Goal: Communication & Community: Participate in discussion

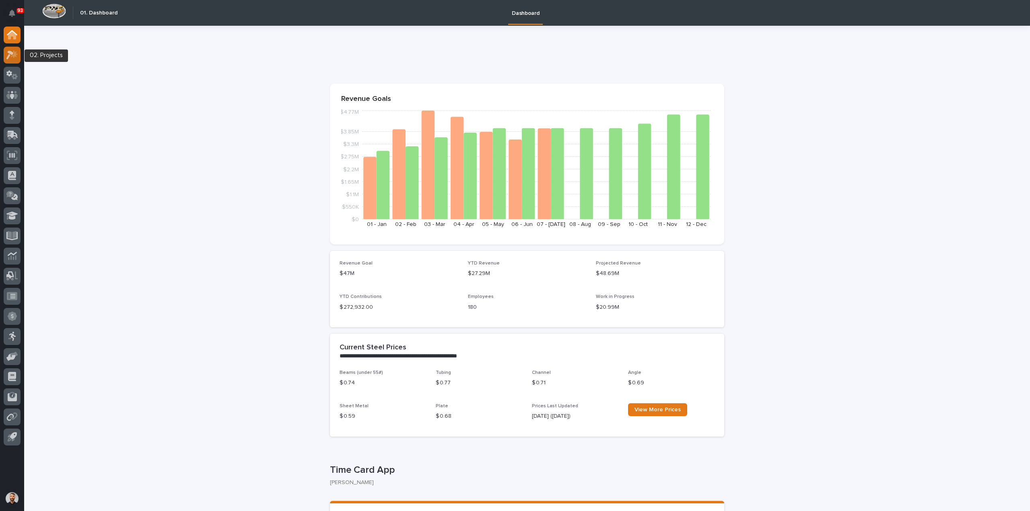
click at [14, 60] on div at bounding box center [12, 55] width 17 height 17
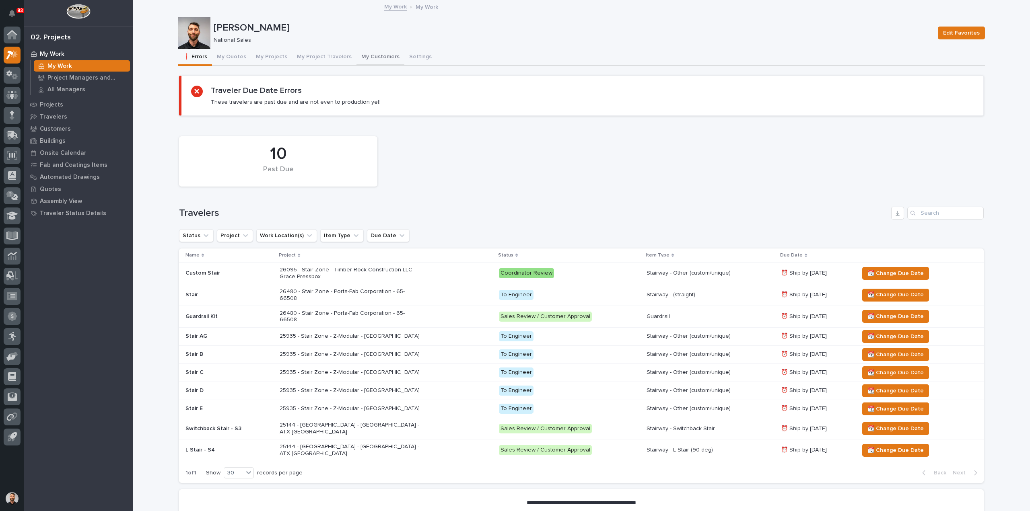
click at [376, 56] on button "My Customers" at bounding box center [380, 57] width 48 height 17
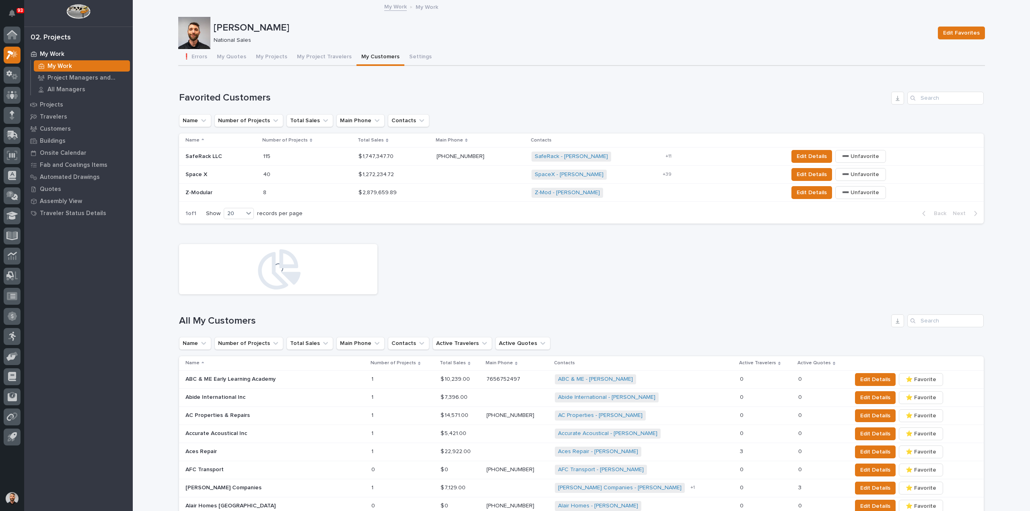
click at [216, 191] on p at bounding box center [220, 192] width 71 height 7
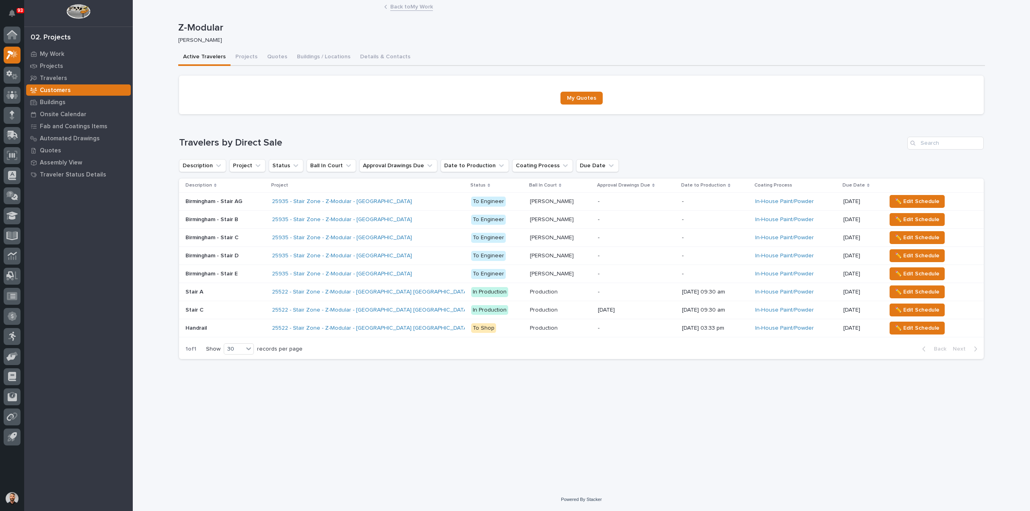
click at [403, 9] on link "Back to My Work" at bounding box center [411, 6] width 43 height 9
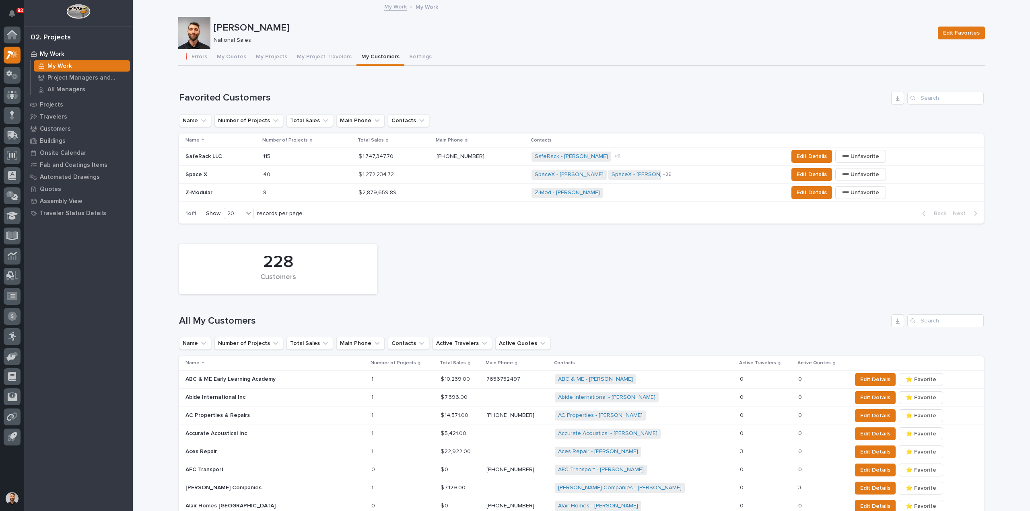
click at [493, 154] on p at bounding box center [480, 156] width 88 height 7
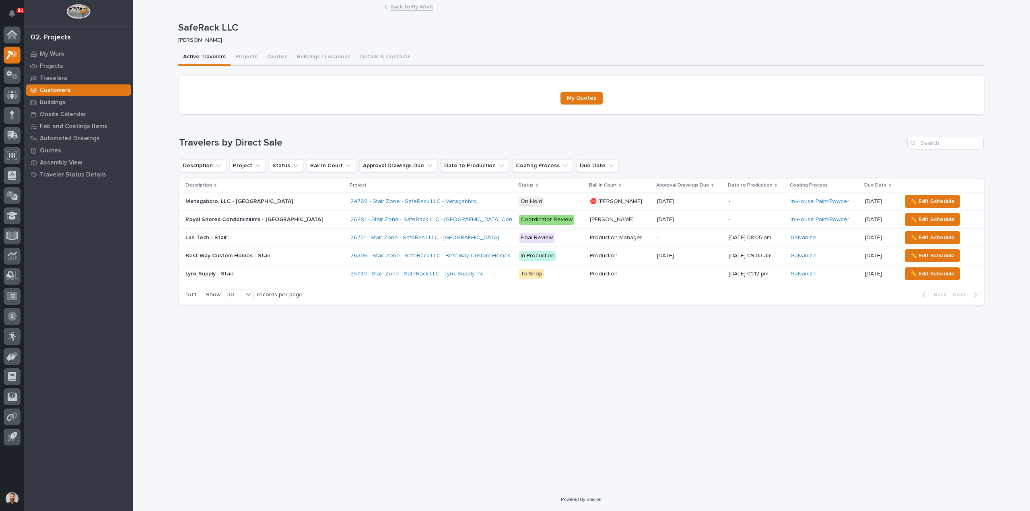
click at [483, 220] on div "26491 - Stair Zone - SafeRack LLC - Royal Shores Condominiums" at bounding box center [431, 219] width 162 height 13
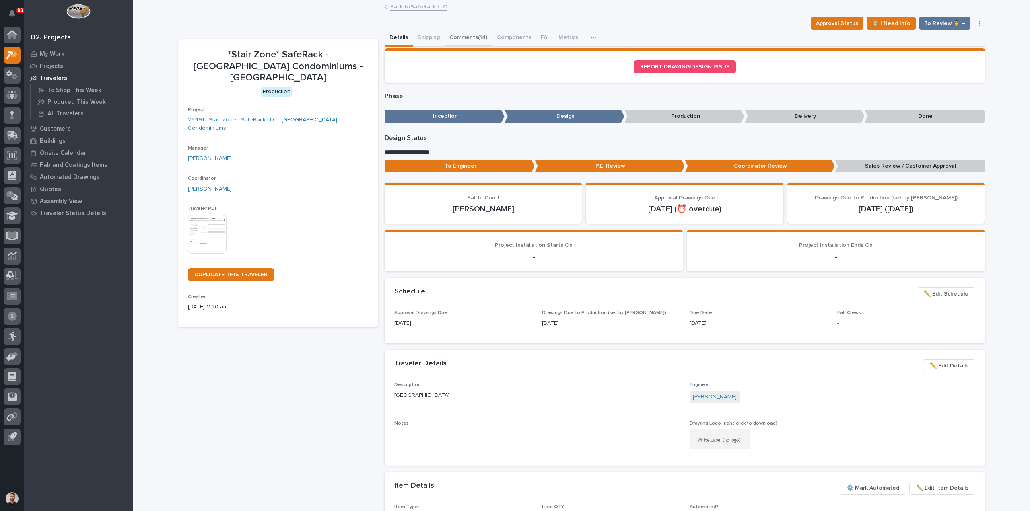
click at [452, 39] on button "Comments (14)" at bounding box center [467, 38] width 47 height 17
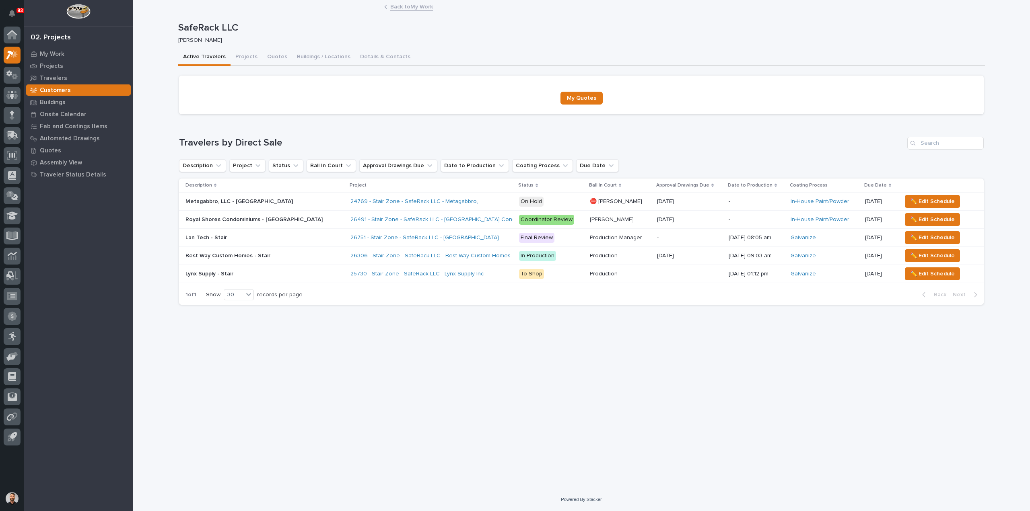
click at [541, 256] on p "In Production" at bounding box center [551, 256] width 64 height 10
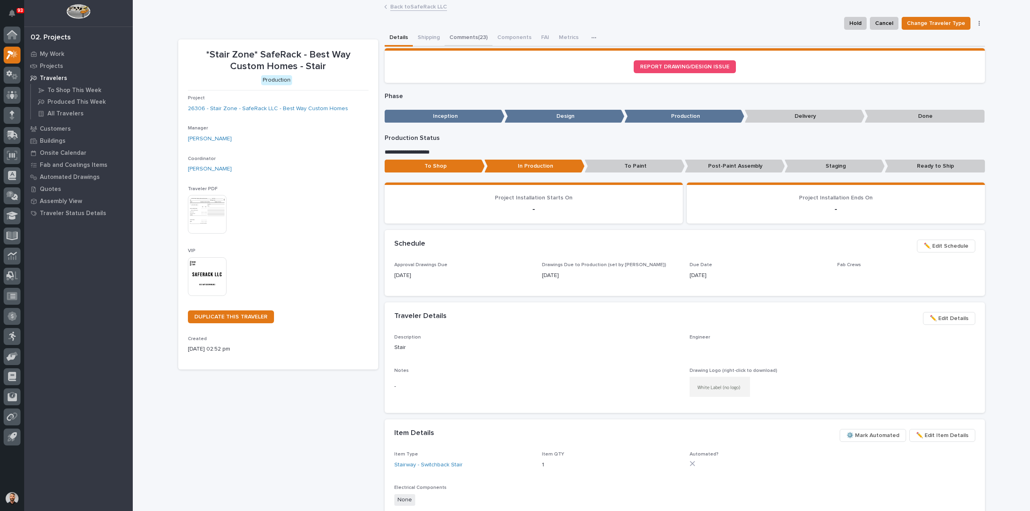
click at [463, 39] on button "Comments (23)" at bounding box center [468, 38] width 48 height 17
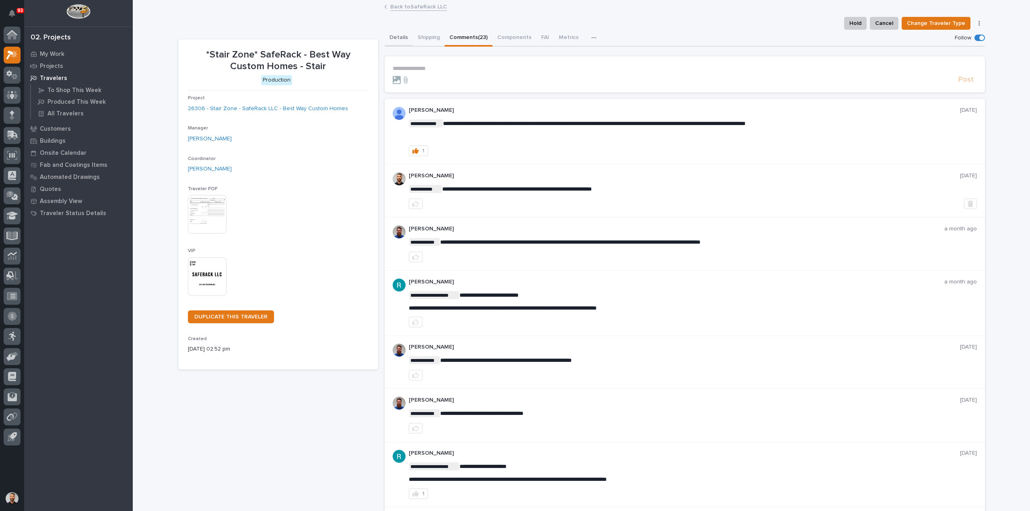
click at [399, 35] on button "Details" at bounding box center [398, 38] width 28 height 17
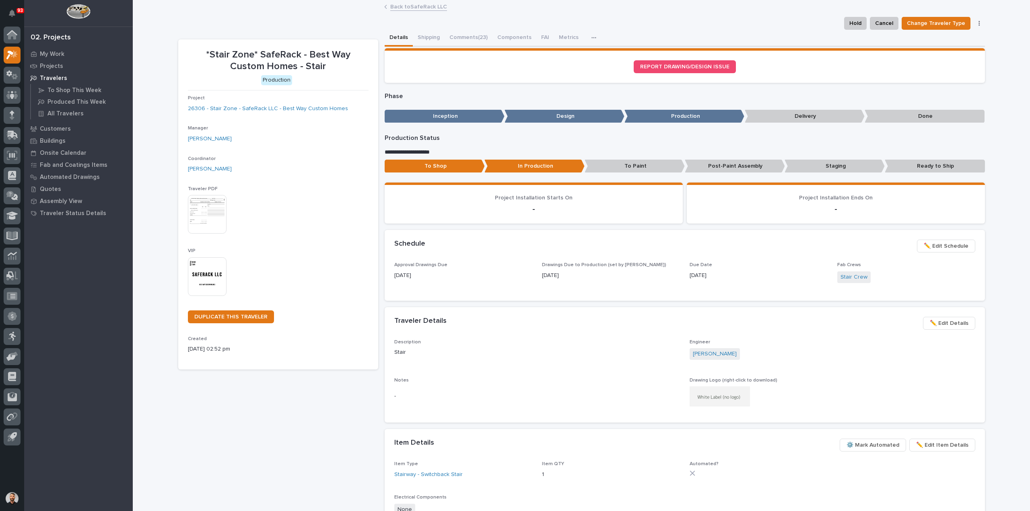
click at [460, 41] on button "Comments (23)" at bounding box center [468, 38] width 48 height 17
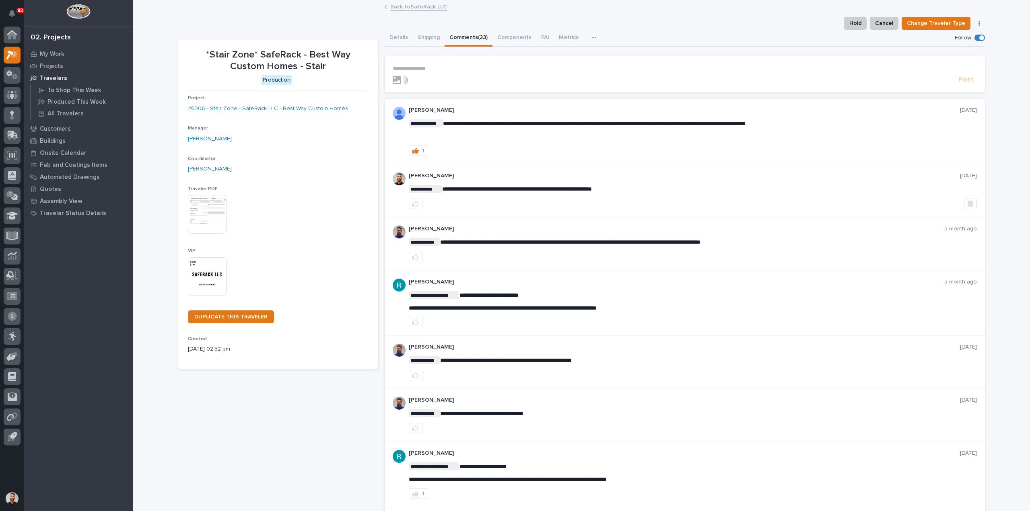
click at [463, 70] on p "**********" at bounding box center [685, 68] width 584 height 7
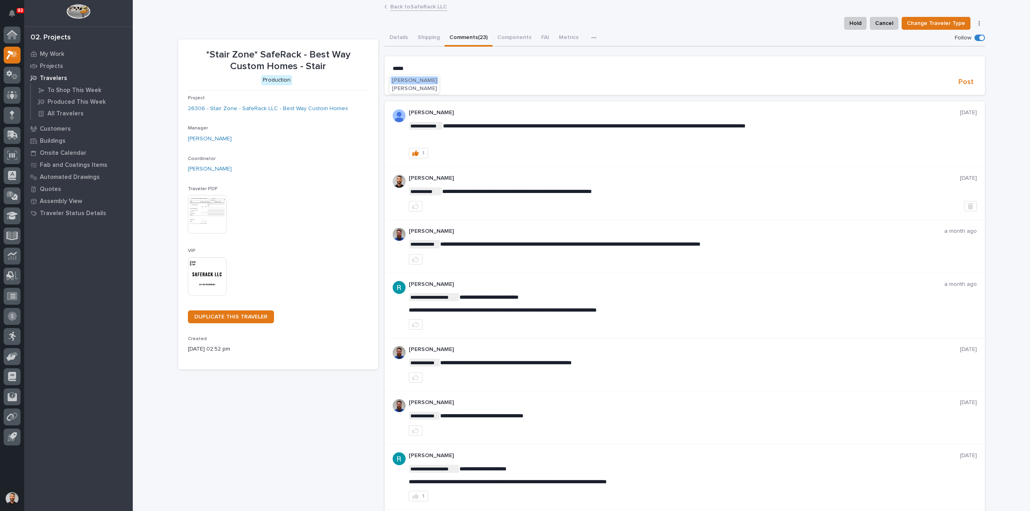
click at [403, 81] on span "Adam Yutzy" at bounding box center [414, 81] width 45 height 6
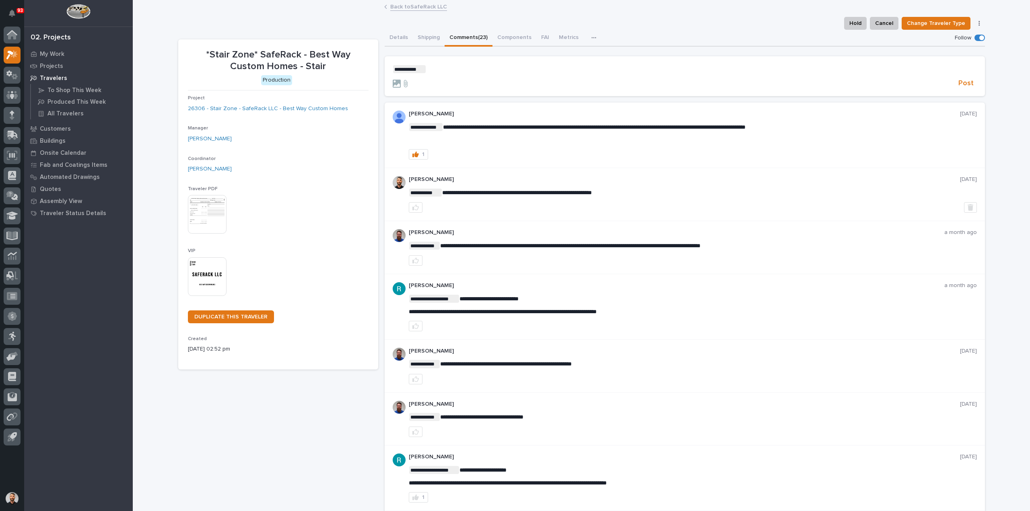
click at [442, 70] on p "**********" at bounding box center [685, 69] width 584 height 8
click at [965, 83] on span "Post" at bounding box center [965, 83] width 15 height 9
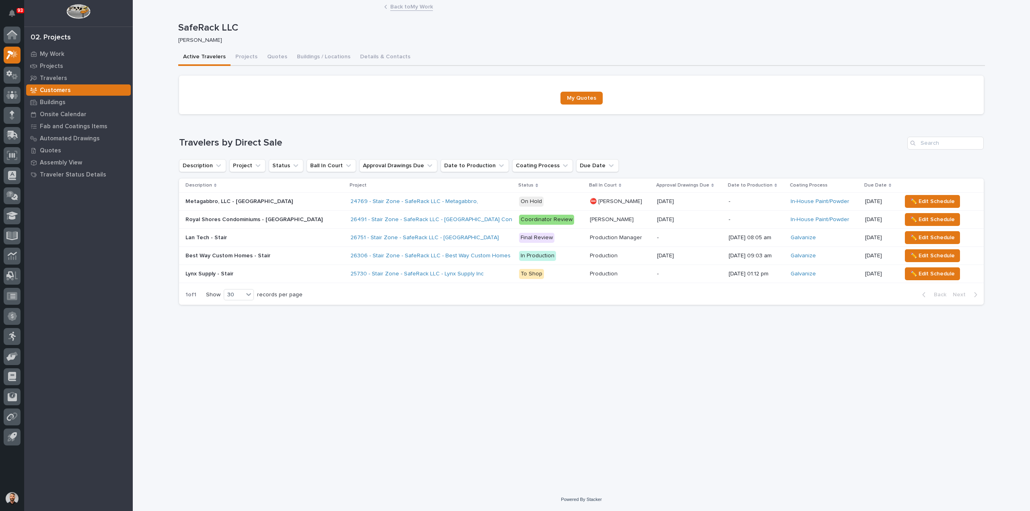
click at [477, 255] on div "26306 - Stair Zone - SafeRack LLC - Best Way Custom Homes" at bounding box center [431, 255] width 162 height 13
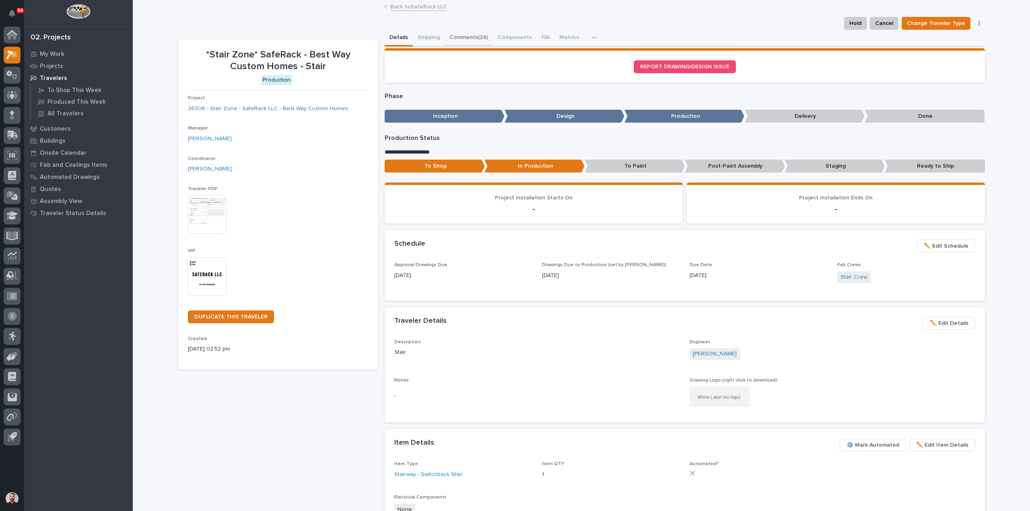
drag, startPoint x: 464, startPoint y: 39, endPoint x: 459, endPoint y: 36, distance: 5.6
click at [464, 39] on button "Comments (24)" at bounding box center [468, 38] width 48 height 17
click at [459, 36] on button "Comments (24)" at bounding box center [468, 38] width 48 height 17
